Goal: Navigation & Orientation: Find specific page/section

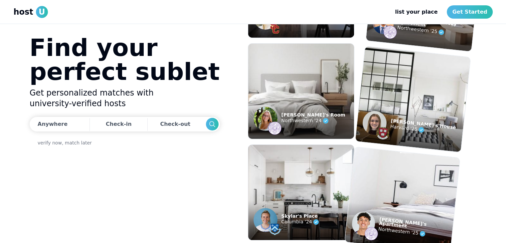
click at [164, 31] on section "Find your perfect sublet Get personalized matches with university-verified host…" at bounding box center [252, 133] width 457 height 219
